Goal: Transaction & Acquisition: Purchase product/service

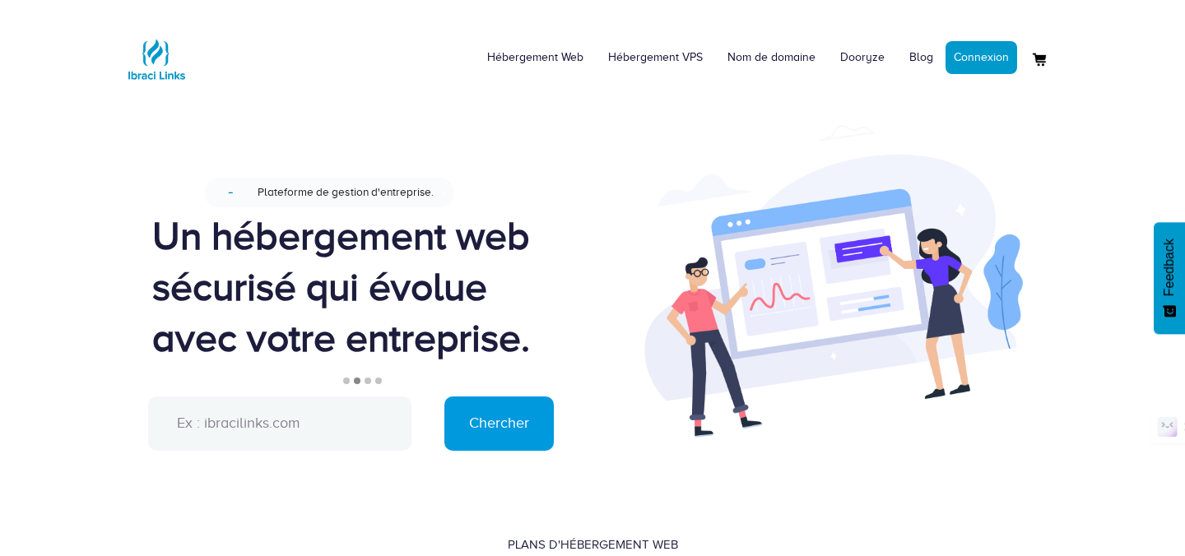
click at [302, 426] on input "text" at bounding box center [279, 424] width 263 height 54
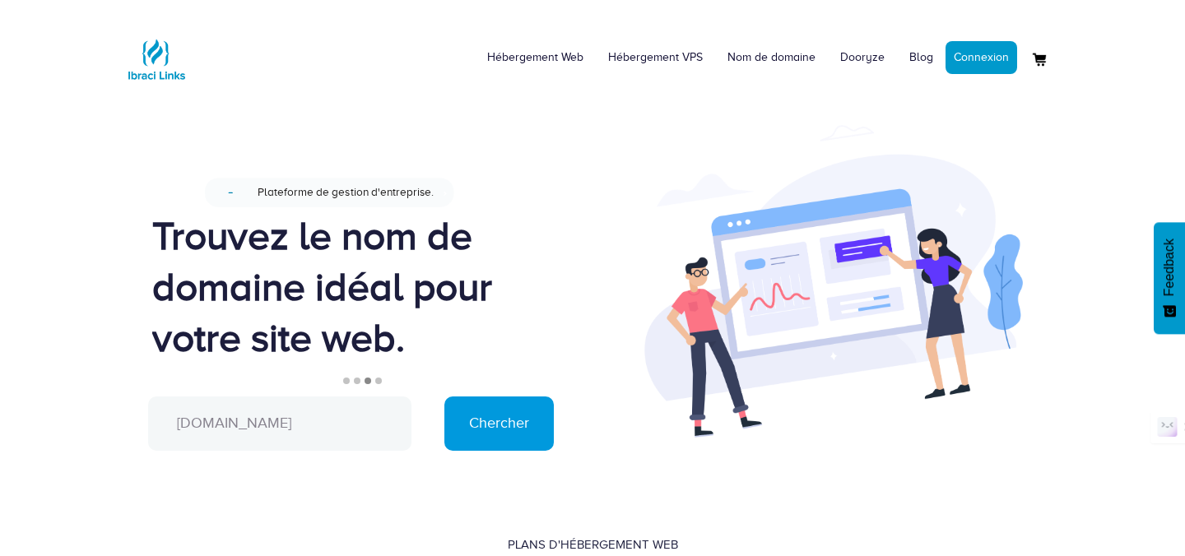
type input "www.ddconseils.com"
click at [444, 397] on input "Chercher" at bounding box center [498, 424] width 109 height 54
click at [467, 433] on input "Chercher" at bounding box center [498, 424] width 109 height 54
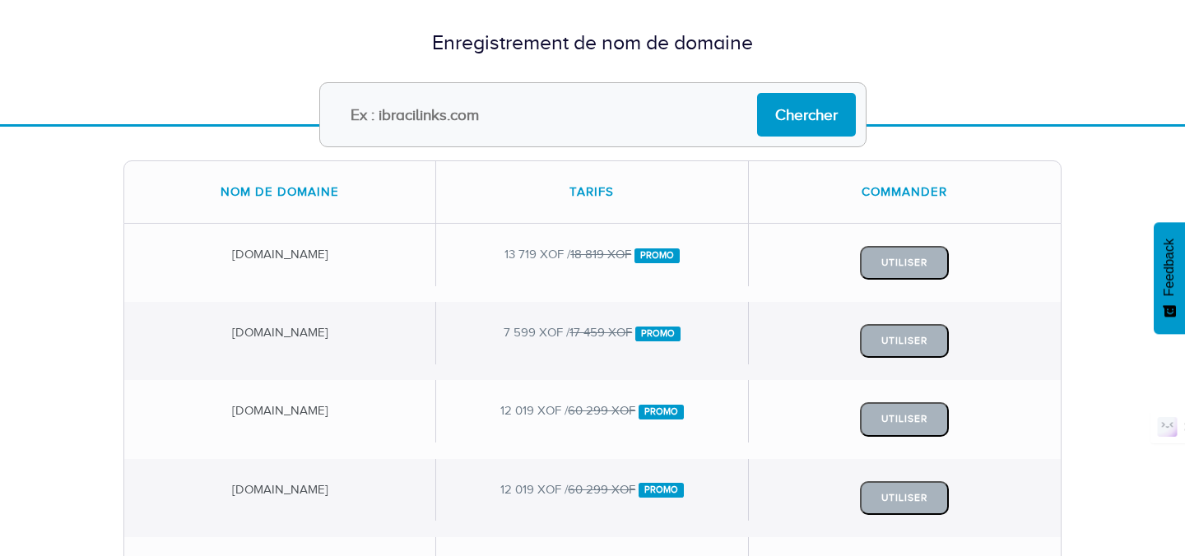
scroll to position [157, 0]
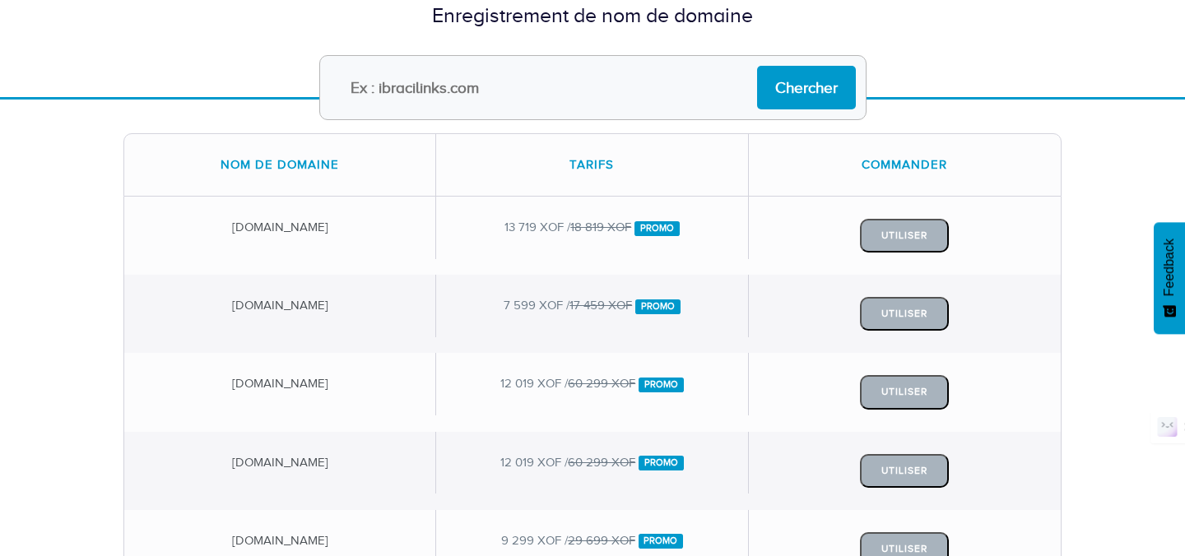
click at [431, 84] on input "text" at bounding box center [592, 87] width 547 height 65
type input "ddconseil"
click at [757, 66] on input "Chercher" at bounding box center [806, 88] width 99 height 44
click at [830, 93] on input "Chercher" at bounding box center [806, 88] width 99 height 44
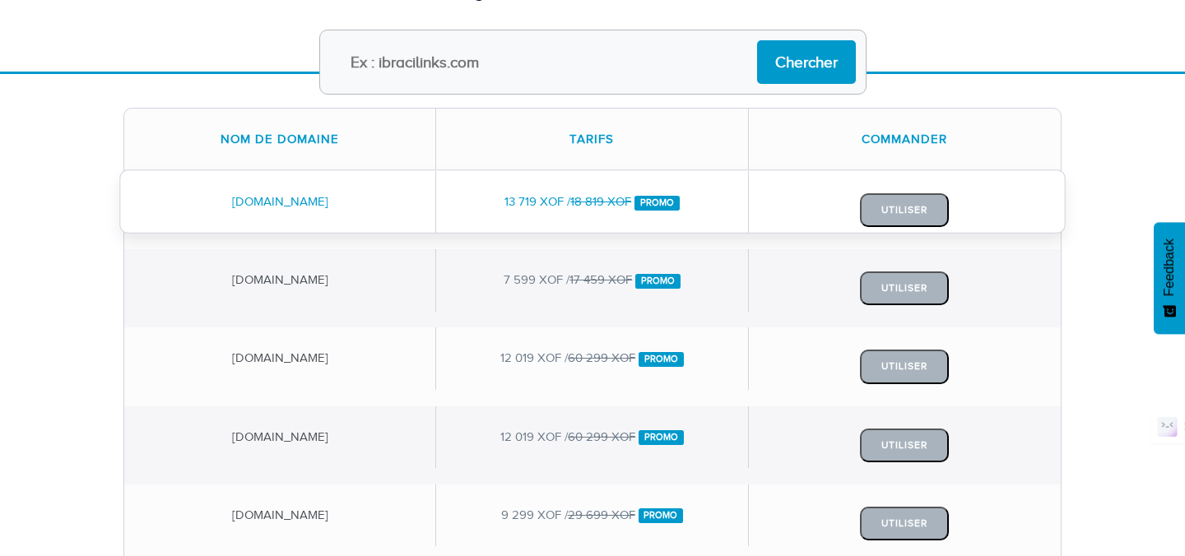
scroll to position [184, 0]
